Goal: Task Accomplishment & Management: Use online tool/utility

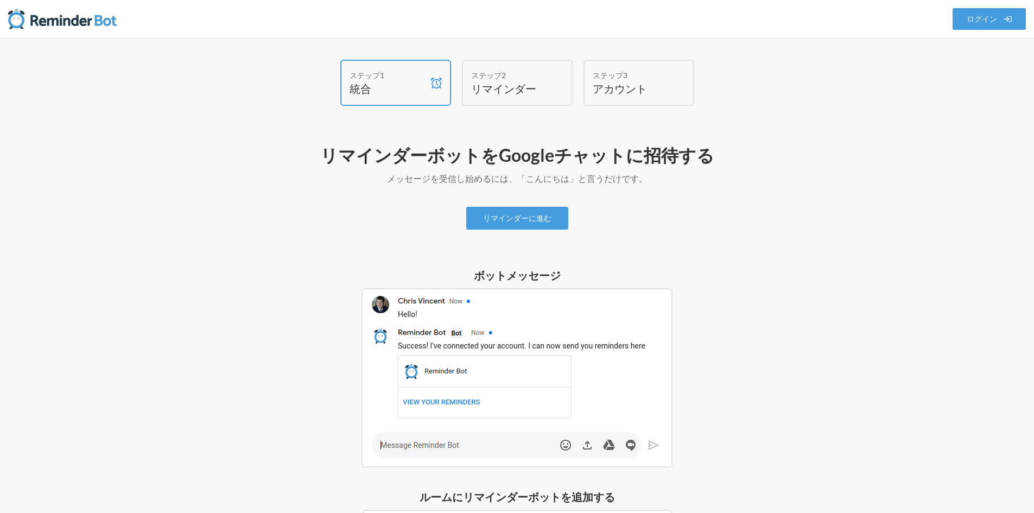
click at [751, 131] on div "ステップ1 統合 ステップ2 リマインダー ステップ3 アカウント リマインダーボットをGoogleチャットに招待する メッセージを受信し始めるには、「こんに…" at bounding box center [517, 404] width 651 height 688
click at [541, 212] on link "リマインダーに進む" at bounding box center [517, 218] width 102 height 23
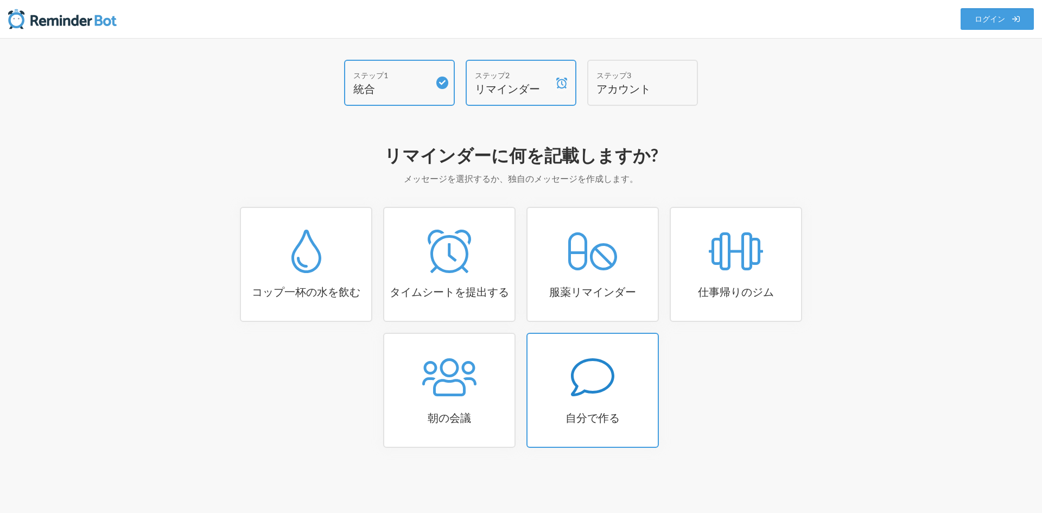
click at [612, 371] on icon at bounding box center [592, 377] width 43 height 38
select select "08:30:00"
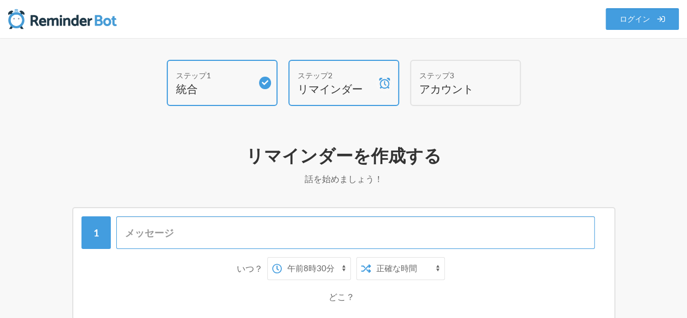
click at [192, 229] on input "text" at bounding box center [355, 232] width 478 height 33
type input "報"
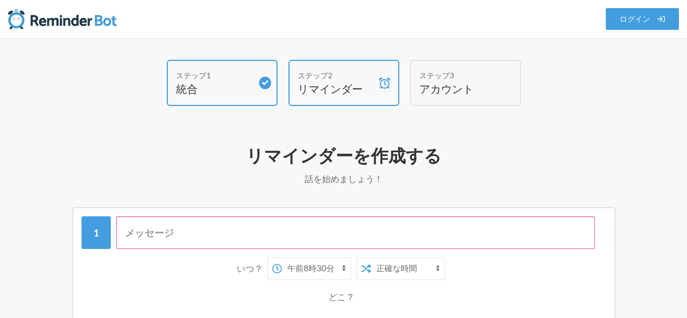
click at [153, 235] on input "text" at bounding box center [355, 232] width 478 height 33
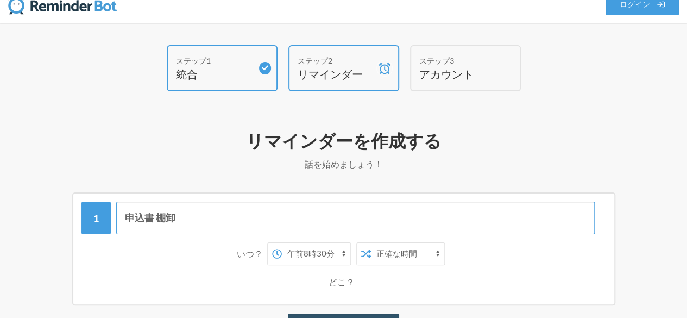
scroll to position [109, 0]
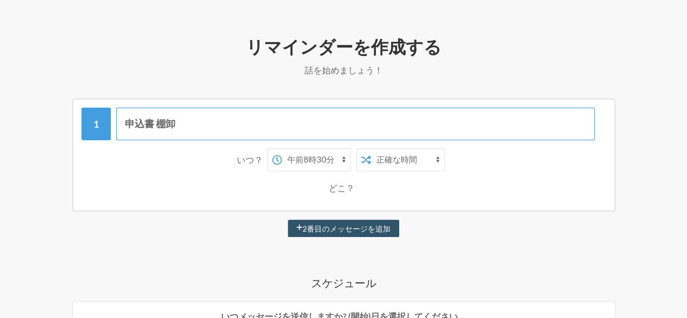
type input "申込書 棚卸"
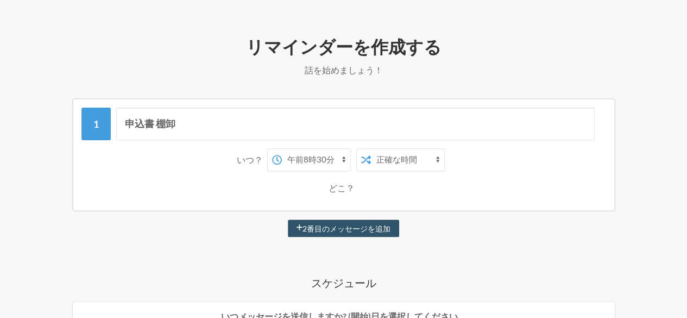
click at [316, 155] on select "午前0時 午前0時15分 午前0時30分 午前0時45分 午前1時 午前1時15分 午前1時30分 午前1時45分 午前2時 午前2時15分 午前2時30分 …" at bounding box center [316, 160] width 68 height 22
select select "09:00:00"
click at [282, 149] on select "午前0時 午前0時15分 午前0時30分 午前0時45分 午前1時 午前1時15分 午前1時30分 午前1時45分 午前2時 午前2時15分 午前2時30分 …" at bounding box center [316, 160] width 68 height 22
click at [402, 160] on select "正確な時間 ランダムタイム" at bounding box center [407, 160] width 73 height 22
click at [371, 149] on select "正確な時間 ランダムタイム" at bounding box center [407, 160] width 73 height 22
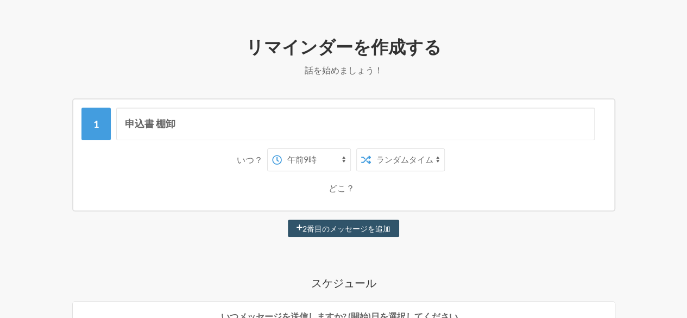
click at [422, 161] on select "正確な時間 ランダムタイム" at bounding box center [407, 160] width 73 height 22
select select "false"
click at [371, 149] on select "正確な時間 ランダムタイム" at bounding box center [407, 160] width 73 height 22
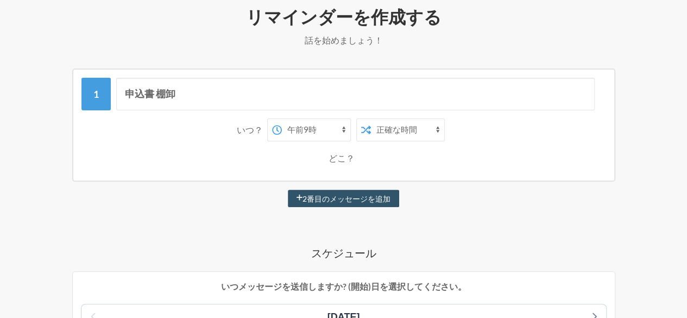
scroll to position [163, 0]
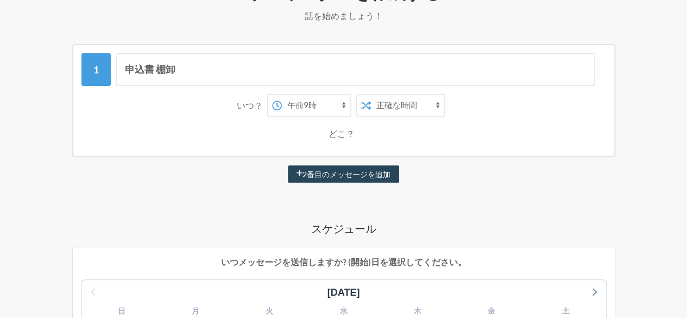
click at [387, 171] on font "2番目のメッセージを追加" at bounding box center [346, 173] width 88 height 9
select select "10:00:00"
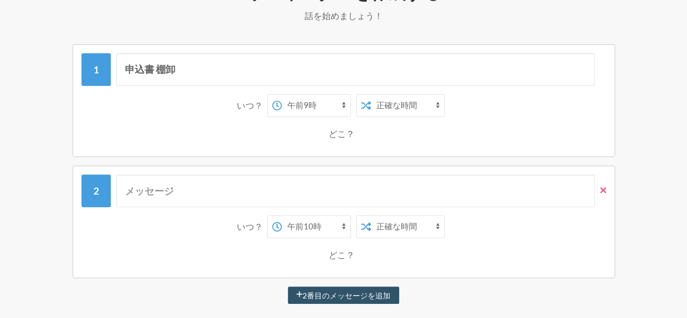
click at [604, 197] on link at bounding box center [599, 190] width 11 height 33
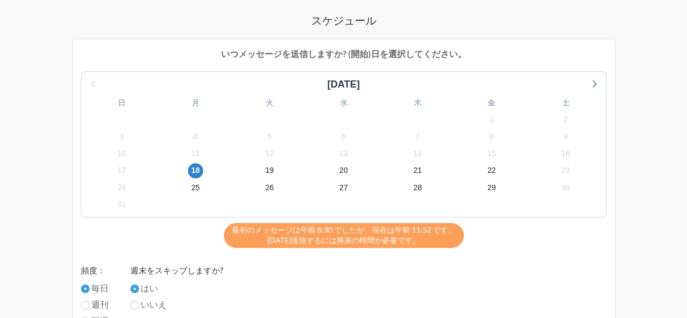
scroll to position [380, 0]
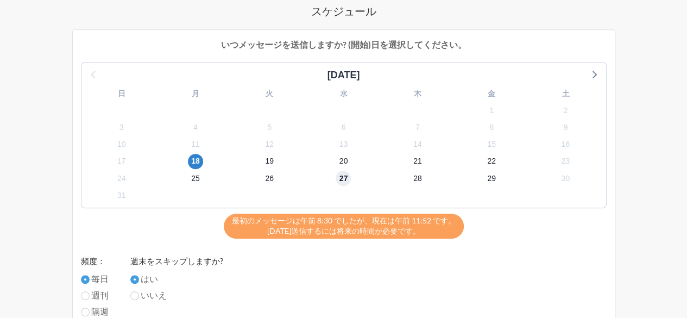
click at [340, 182] on font "27" at bounding box center [343, 178] width 9 height 9
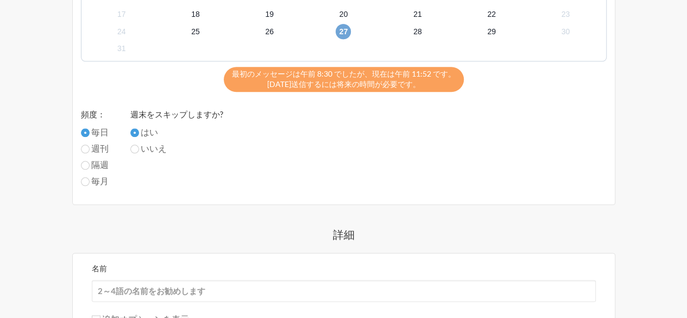
scroll to position [543, 0]
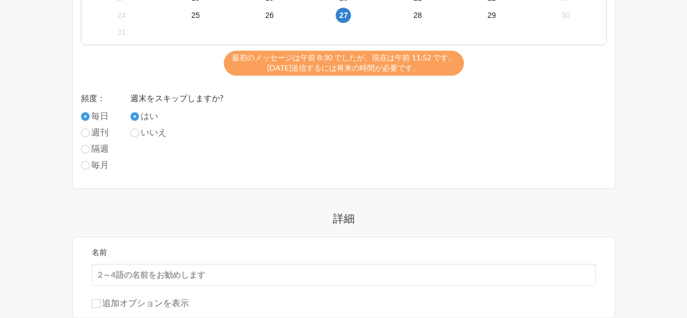
click at [202, 21] on div "25" at bounding box center [196, 15] width 74 height 17
click at [195, 16] on font "25" at bounding box center [195, 15] width 9 height 9
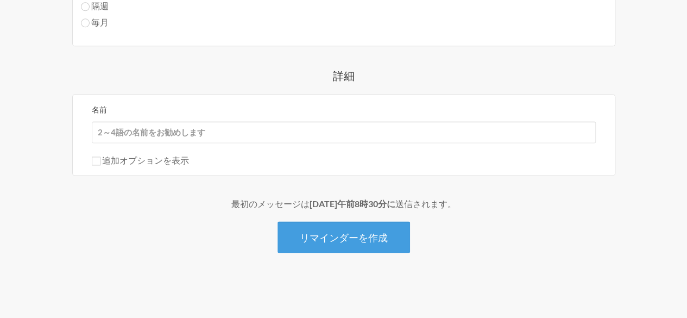
scroll to position [577, 0]
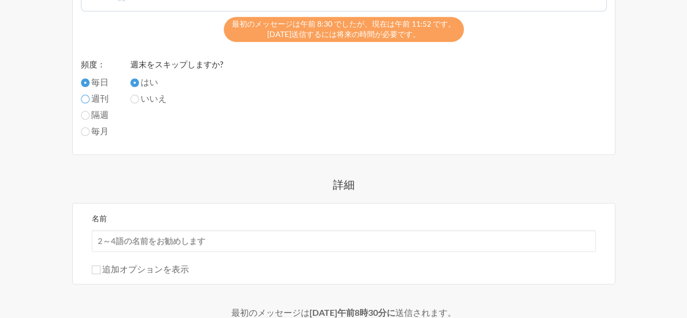
click at [87, 97] on input "週刊" at bounding box center [85, 98] width 9 height 9
radio input "true"
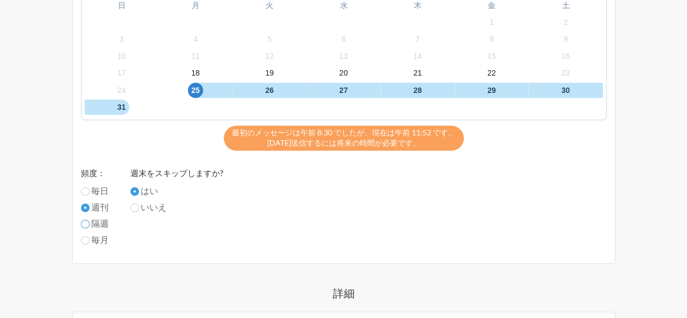
click at [84, 223] on input "隔週" at bounding box center [85, 223] width 9 height 9
radio input "true"
click at [87, 240] on input "毎月" at bounding box center [85, 240] width 9 height 9
radio input "true"
